Goal: Task Accomplishment & Management: Manage account settings

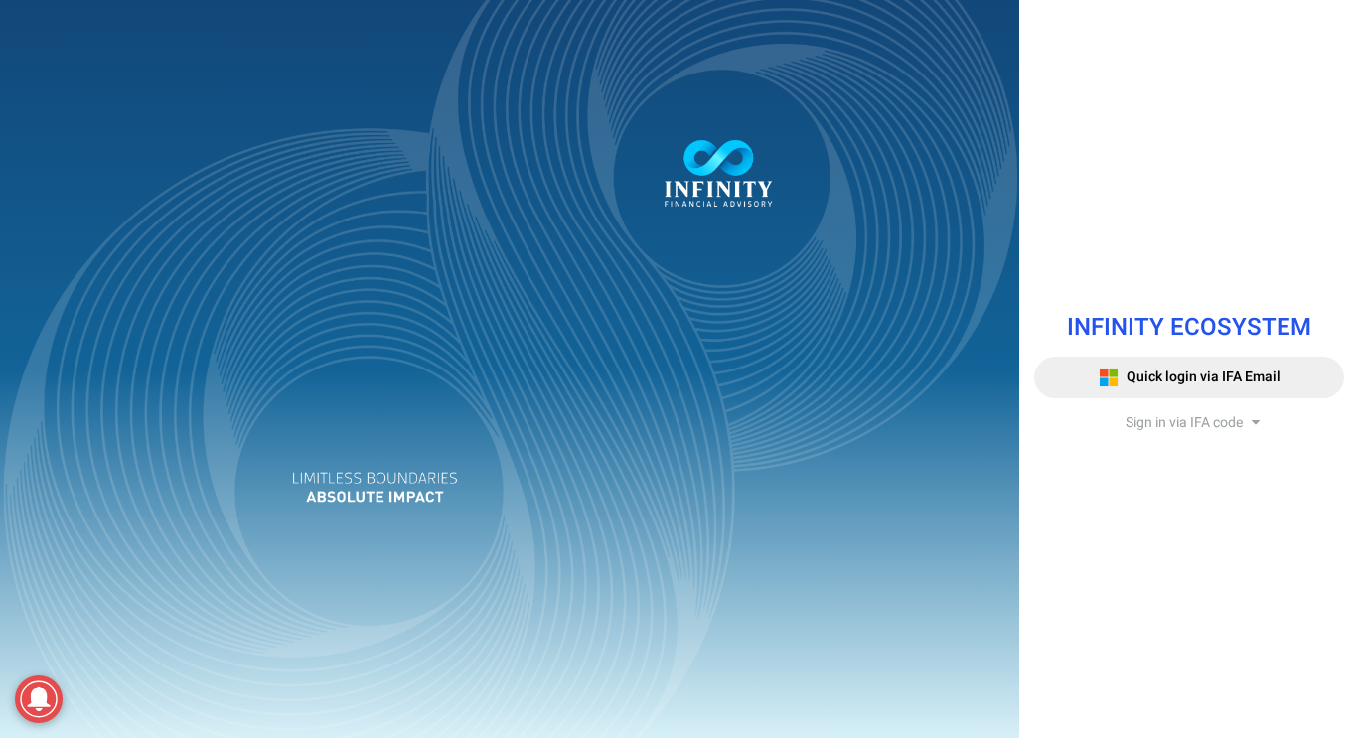
click at [1171, 425] on span "Sign in via IFA code" at bounding box center [1183, 422] width 117 height 21
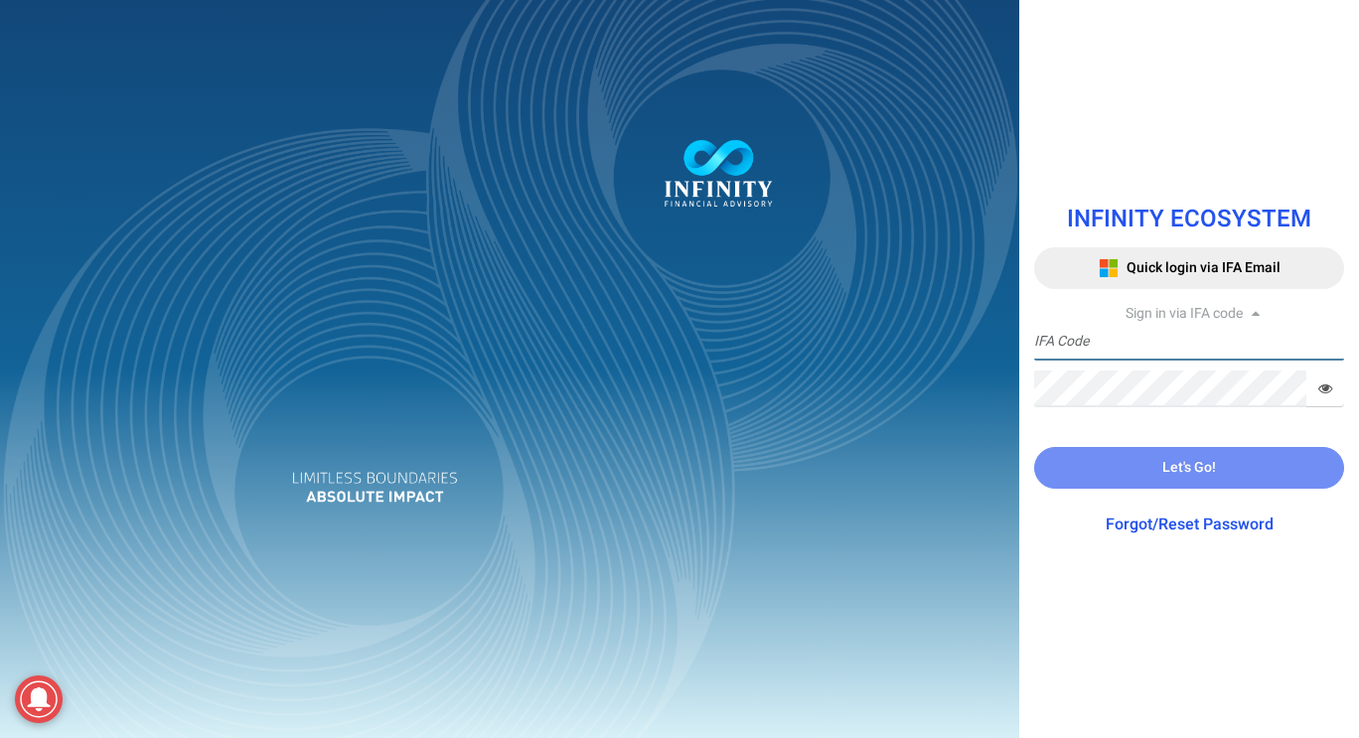
click at [1176, 351] on input "text" at bounding box center [1189, 342] width 310 height 37
type input "IFA0166"
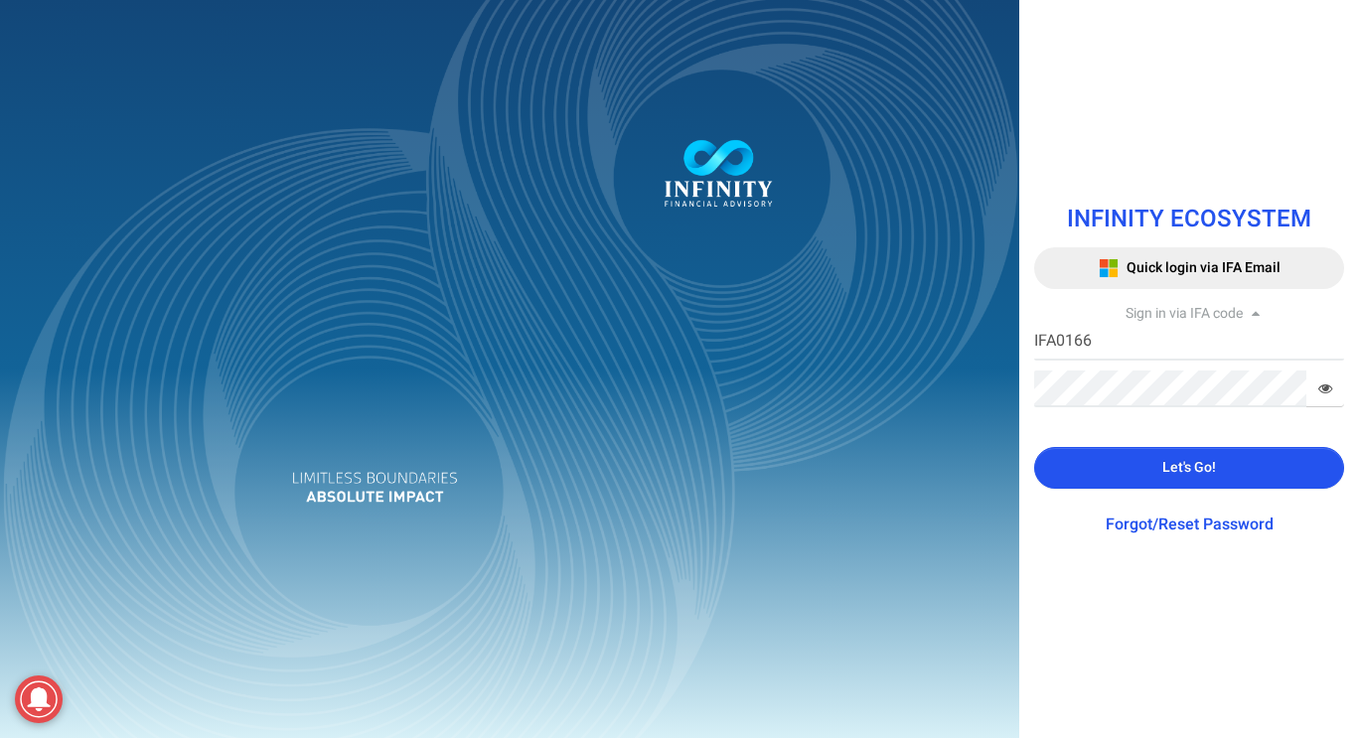
click at [1198, 461] on span "Let's Go!" at bounding box center [1189, 467] width 54 height 21
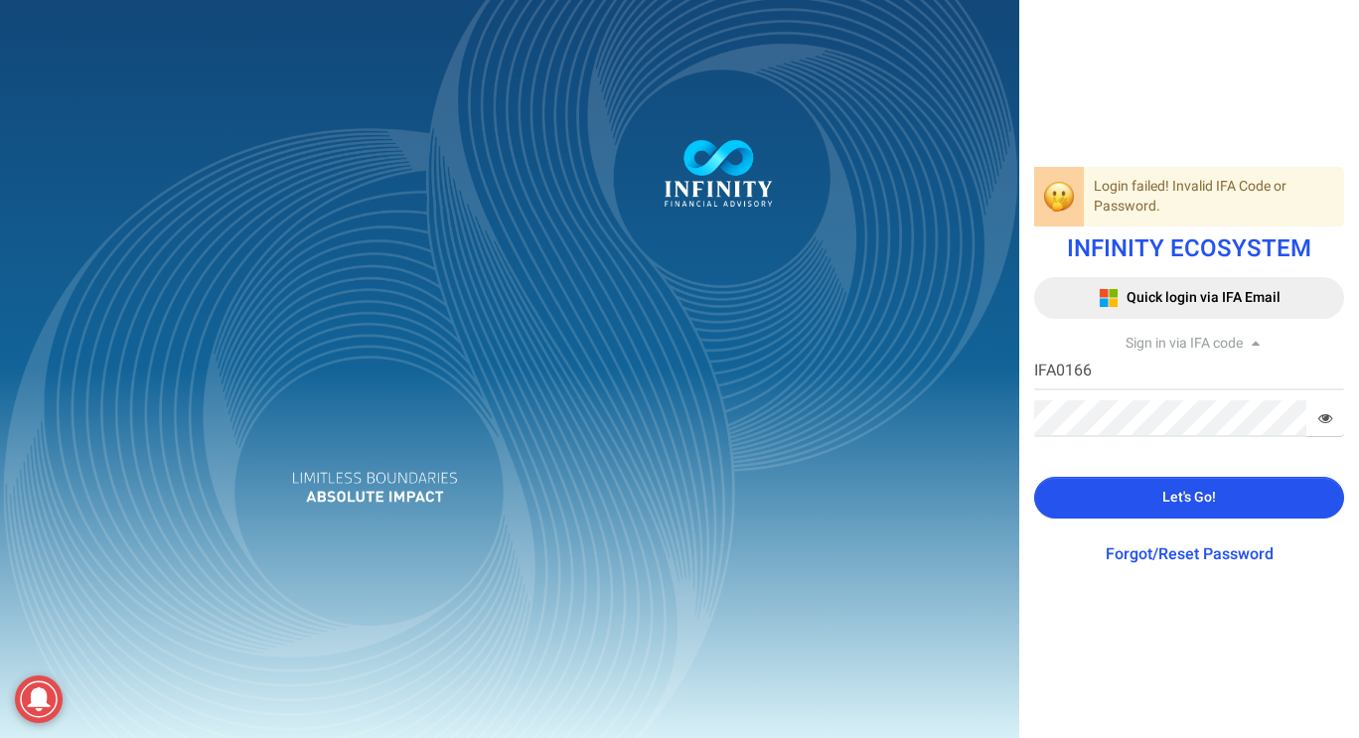
click at [1183, 506] on span "Let's Go!" at bounding box center [1189, 497] width 54 height 21
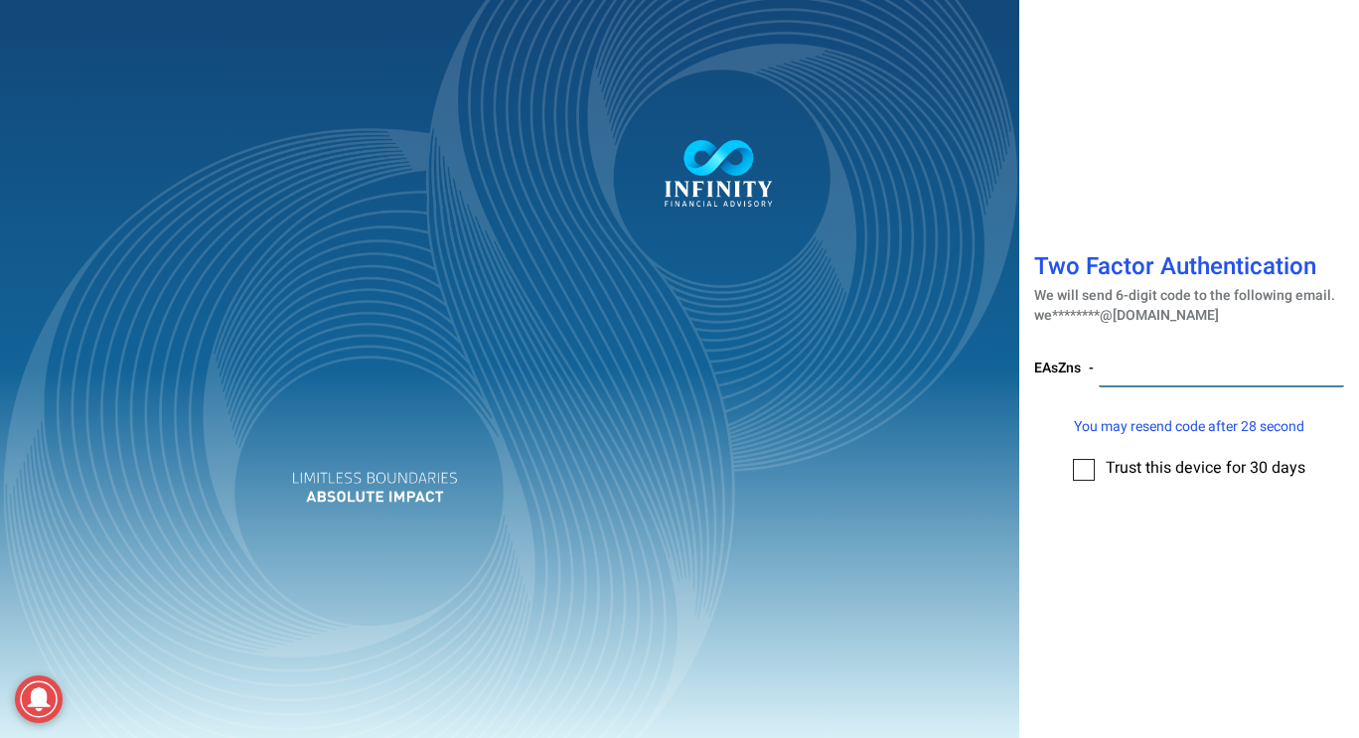
click at [1221, 378] on input "number" at bounding box center [1221, 369] width 245 height 37
type input "880283"
